Goal: Transaction & Acquisition: Purchase product/service

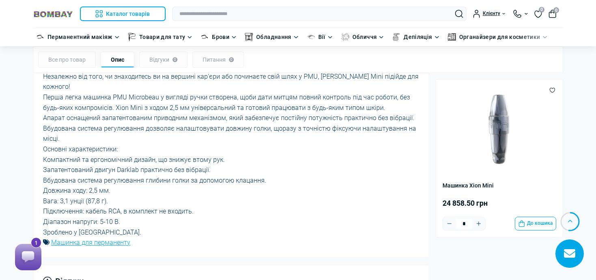
scroll to position [529, 0]
click at [6, 86] on body "Каталог товарів Каталог товарів Перманентний макіяж Каталог товарів Обладнання …" at bounding box center [298, 121] width 596 height 1300
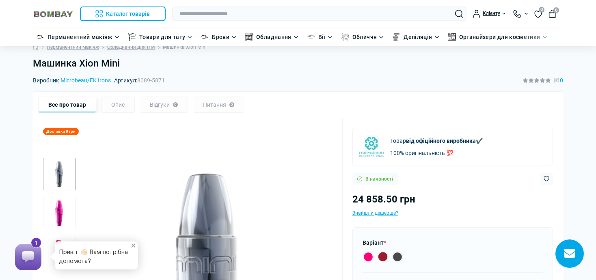
scroll to position [0, 0]
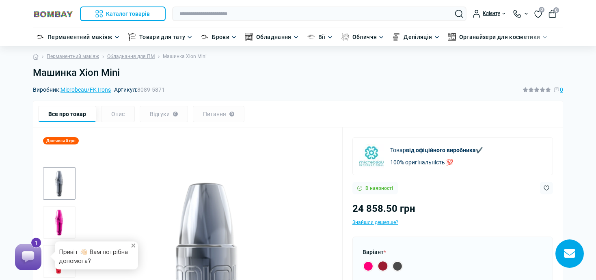
click at [91, 73] on h1 "Машинка Xion Mini" at bounding box center [298, 73] width 530 height 12
copy main "Машинка Xion Mini"
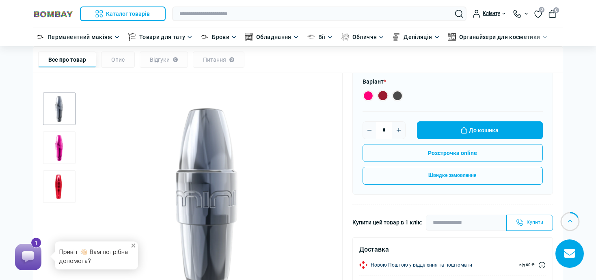
scroll to position [172, 0]
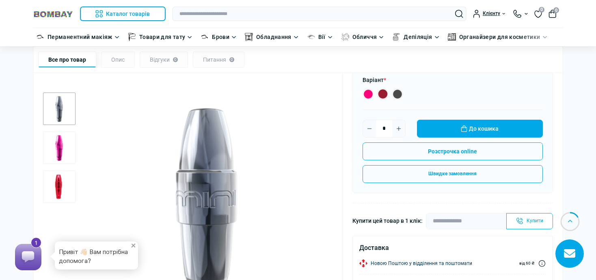
click at [198, 180] on img "1 / 3" at bounding box center [207, 208] width 251 height 251
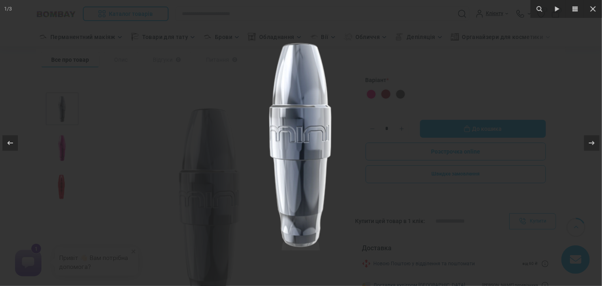
click at [73, 74] on div at bounding box center [301, 143] width 602 height 286
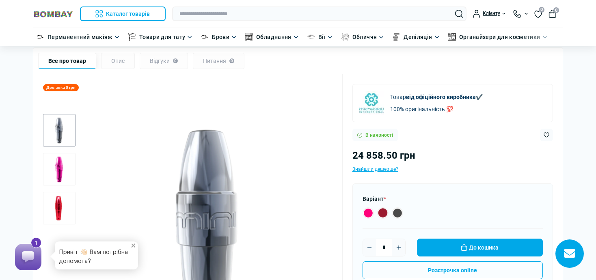
scroll to position [51, 0]
